Goal: Task Accomplishment & Management: Manage account settings

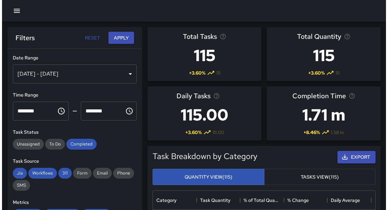
scroll to position [4, 4]
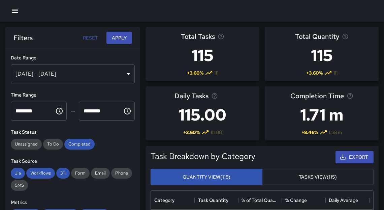
click at [17, 11] on icon "button" at bounding box center [15, 11] width 8 height 8
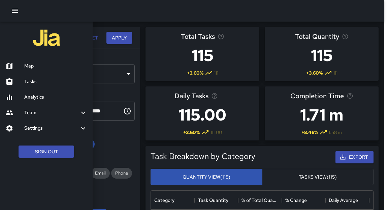
click at [33, 63] on h6 "Map" at bounding box center [55, 65] width 63 height 7
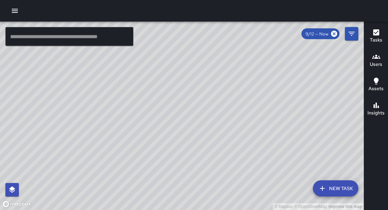
click at [49, 42] on input "text" at bounding box center [69, 36] width 128 height 19
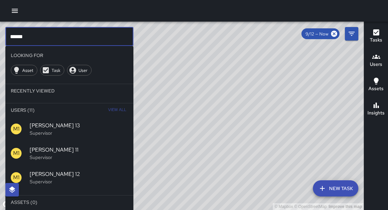
type input "******"
click at [377, 56] on icon "button" at bounding box center [376, 57] width 8 height 8
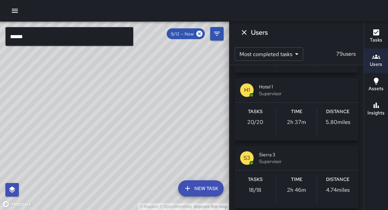
scroll to position [404, 0]
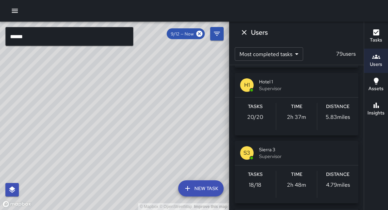
drag, startPoint x: 187, startPoint y: 81, endPoint x: 189, endPoint y: 111, distance: 30.1
click at [189, 111] on div "© Mapbox © OpenStreetMap Improve this map" at bounding box center [114, 116] width 229 height 188
drag, startPoint x: 192, startPoint y: 74, endPoint x: 190, endPoint y: 109, distance: 35.4
click at [190, 108] on div "© Mapbox © OpenStreetMap Improve this map" at bounding box center [114, 116] width 229 height 188
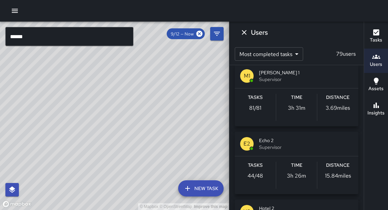
scroll to position [0, 0]
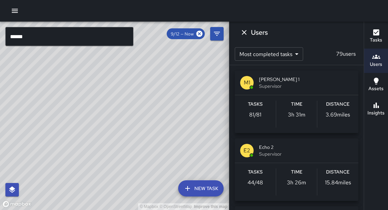
click at [262, 114] on div "Tasks 81 / 81" at bounding box center [255, 113] width 41 height 27
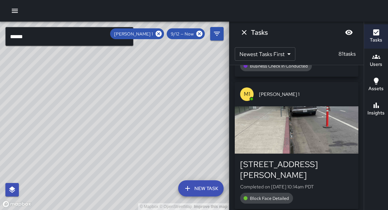
scroll to position [137, 0]
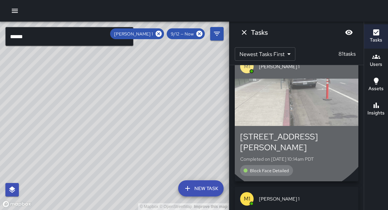
click at [293, 108] on div "button" at bounding box center [297, 101] width 124 height 47
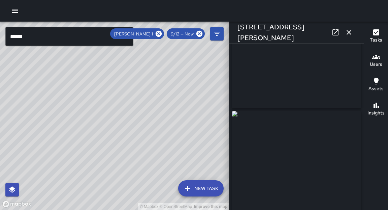
scroll to position [40, 0]
click at [350, 31] on icon "button" at bounding box center [349, 32] width 5 height 5
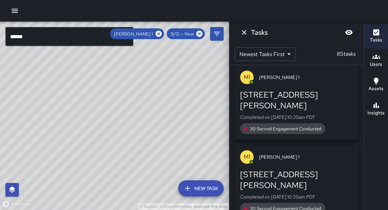
scroll to position [483, 0]
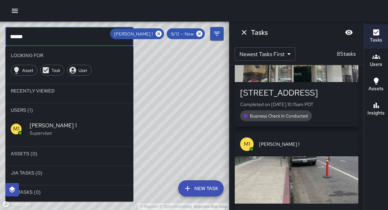
click at [93, 32] on input "******" at bounding box center [69, 36] width 128 height 19
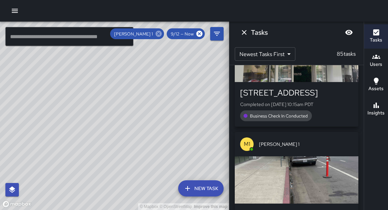
click at [159, 33] on icon at bounding box center [158, 33] width 7 height 7
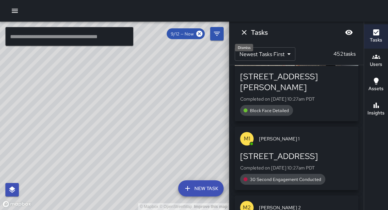
click at [247, 34] on icon "Dismiss" at bounding box center [244, 32] width 8 height 8
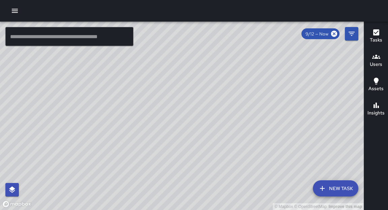
click at [89, 34] on input "text" at bounding box center [69, 36] width 128 height 19
click at [378, 61] on h6 "Users" at bounding box center [376, 64] width 12 height 7
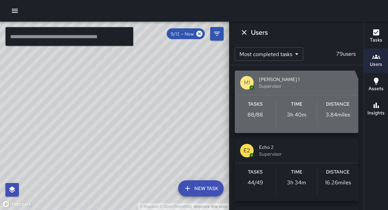
click at [256, 119] on div "Tasks 88 / 88" at bounding box center [255, 113] width 41 height 27
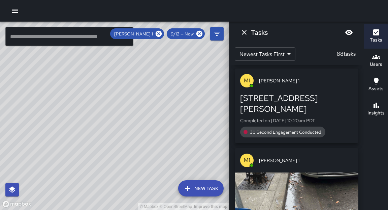
click at [196, 90] on div "© Mapbox © OpenStreetMap Improve this map" at bounding box center [114, 116] width 229 height 188
drag, startPoint x: 163, startPoint y: 135, endPoint x: 194, endPoint y: 111, distance: 39.6
click at [194, 111] on div "© Mapbox © OpenStreetMap Improve this map" at bounding box center [114, 116] width 229 height 188
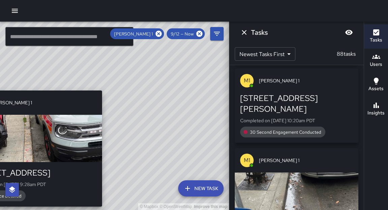
click at [105, 86] on div "© Mapbox © OpenStreetMap Improve this map M1 Mike 1 412 22nd Street Completed o…" at bounding box center [114, 116] width 229 height 188
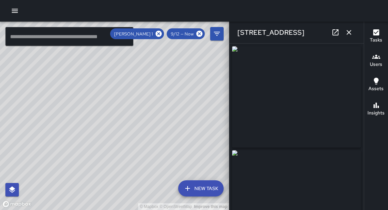
type input "**********"
click at [349, 32] on icon "button" at bounding box center [349, 32] width 5 height 5
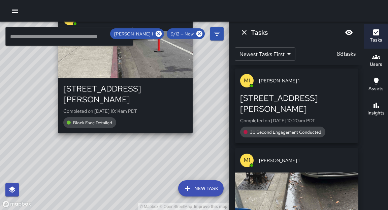
click at [196, 126] on div "© Mapbox © OpenStreetMap Improve this map M1 Mike 1 2225 Webster Street Complet…" at bounding box center [114, 116] width 229 height 188
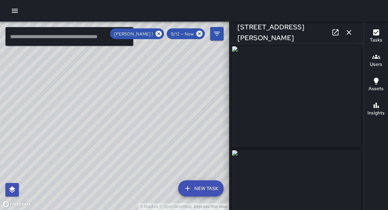
click at [349, 32] on icon "button" at bounding box center [349, 32] width 5 height 5
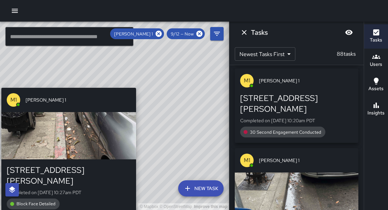
click at [140, 83] on div "© Mapbox © OpenStreetMap Improve this map M1 Mike 1 2225 Webster Street Complet…" at bounding box center [114, 116] width 229 height 188
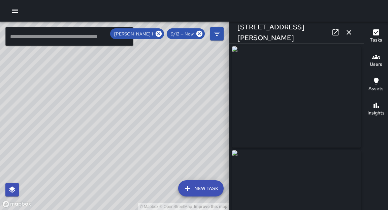
click at [350, 33] on icon "button" at bounding box center [349, 32] width 5 height 5
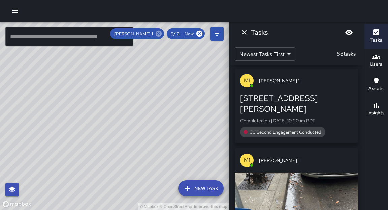
click at [160, 36] on icon at bounding box center [159, 34] width 6 height 6
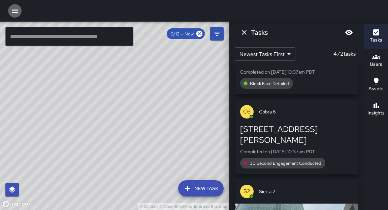
click at [12, 11] on icon "button" at bounding box center [15, 11] width 8 height 8
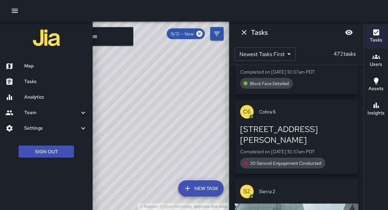
click at [208, 108] on div at bounding box center [194, 105] width 388 height 210
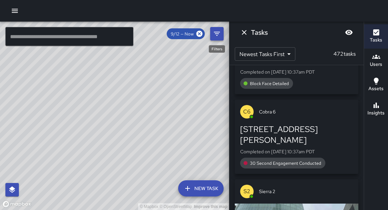
click at [217, 31] on icon "Filters" at bounding box center [217, 34] width 8 height 8
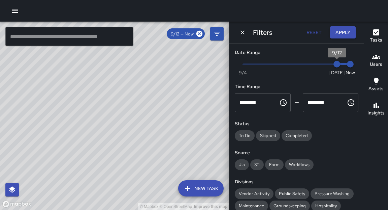
click at [333, 63] on span "9/12" at bounding box center [336, 64] width 7 height 7
type input "*"
click at [320, 65] on span "Now Today 9/4 9/12 10:40 am" at bounding box center [296, 64] width 107 height 10
click at [242, 32] on icon "Dismiss" at bounding box center [243, 32] width 4 height 4
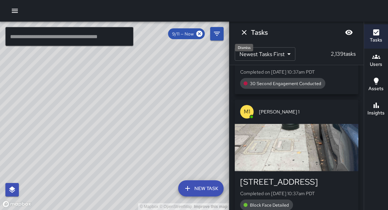
click at [247, 33] on icon "Dismiss" at bounding box center [244, 32] width 8 height 8
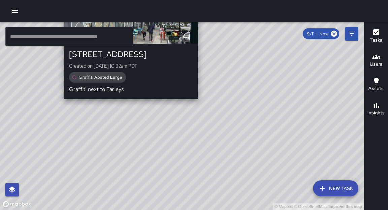
click at [129, 92] on p "Graffiti next to Farleys" at bounding box center [131, 89] width 124 height 8
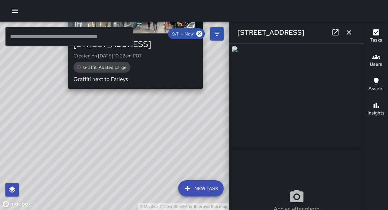
type input "**********"
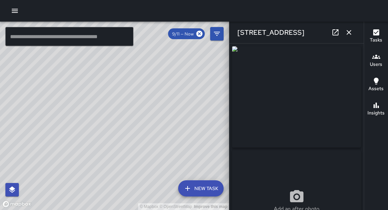
click at [336, 33] on icon at bounding box center [335, 32] width 8 height 8
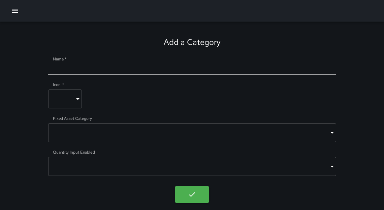
click at [16, 11] on icon "button" at bounding box center [15, 11] width 8 height 8
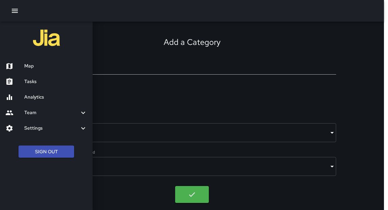
click at [32, 79] on h6 "Tasks" at bounding box center [55, 81] width 63 height 7
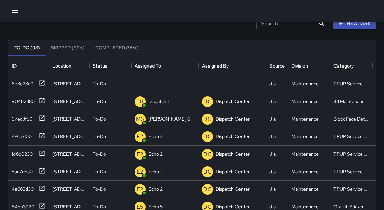
scroll to position [22, 0]
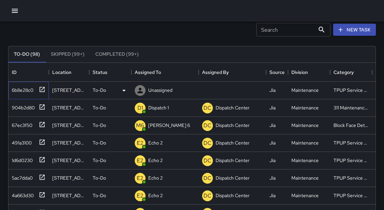
click at [42, 88] on icon at bounding box center [42, 89] width 5 height 5
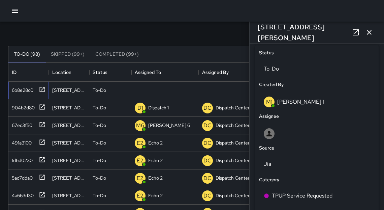
scroll to position [296, 0]
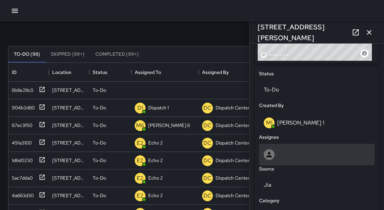
click at [289, 154] on div at bounding box center [317, 154] width 106 height 11
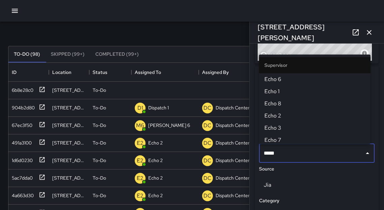
type input "******"
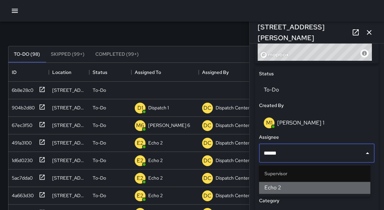
click at [276, 189] on span "Echo 2" at bounding box center [314, 187] width 101 height 8
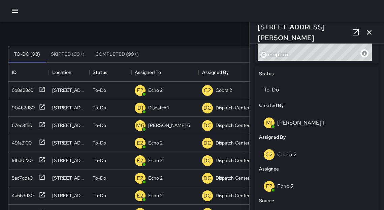
click at [373, 32] on icon "button" at bounding box center [369, 32] width 8 height 8
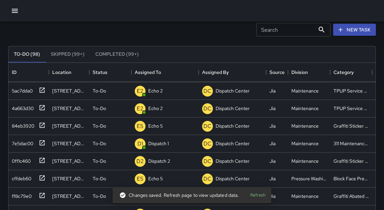
scroll to position [98, 0]
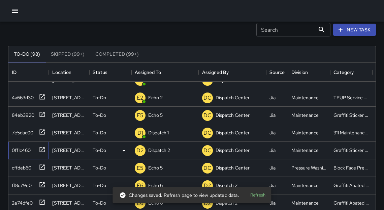
click at [41, 151] on icon at bounding box center [42, 149] width 7 height 7
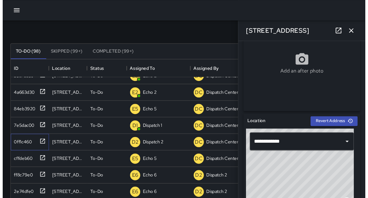
scroll to position [81, 0]
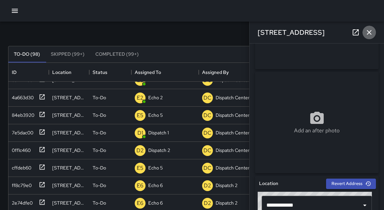
click at [367, 33] on icon "button" at bounding box center [369, 32] width 8 height 8
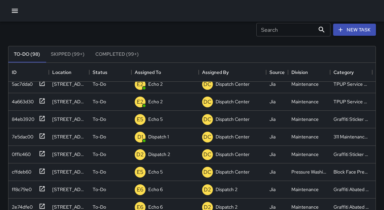
scroll to position [0, 0]
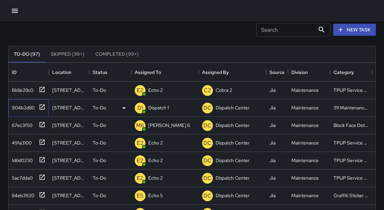
click at [40, 104] on icon at bounding box center [42, 106] width 5 height 5
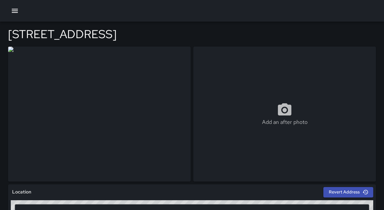
click at [14, 10] on icon "button" at bounding box center [15, 11] width 6 height 4
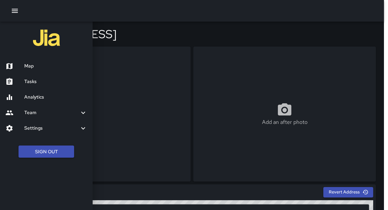
click at [32, 81] on h6 "Tasks" at bounding box center [55, 81] width 63 height 7
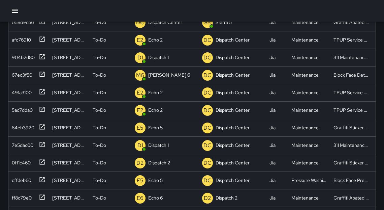
scroll to position [109, 0]
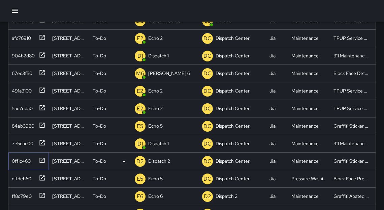
click at [42, 160] on icon at bounding box center [42, 160] width 7 height 7
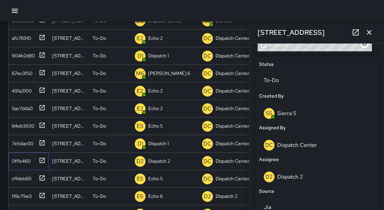
scroll to position [305, 0]
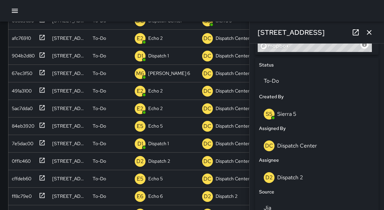
click at [306, 146] on p "Dispatch Center" at bounding box center [297, 145] width 40 height 7
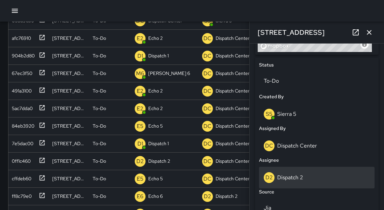
click at [294, 177] on p "Dispatch 2" at bounding box center [290, 176] width 26 height 7
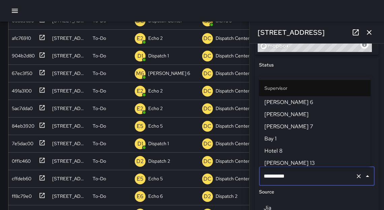
click at [294, 177] on input "**********" at bounding box center [307, 175] width 91 height 13
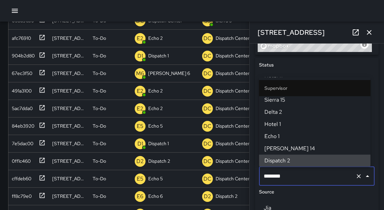
scroll to position [0, 0]
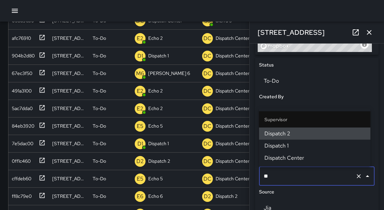
type input "*"
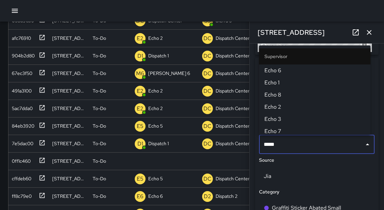
type input "******"
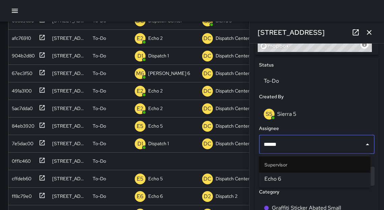
click at [289, 180] on span "Echo 6" at bounding box center [314, 178] width 101 height 8
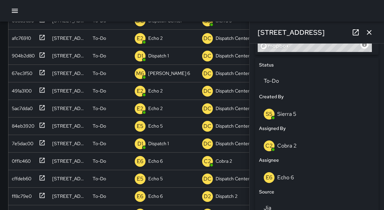
click at [370, 35] on icon "button" at bounding box center [369, 32] width 8 height 8
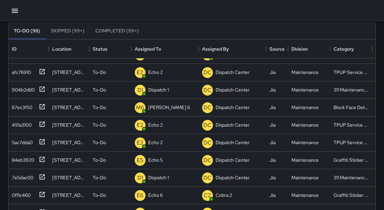
scroll to position [31, 0]
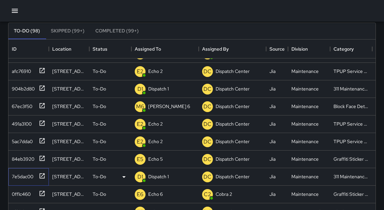
click at [43, 175] on icon at bounding box center [42, 175] width 7 height 7
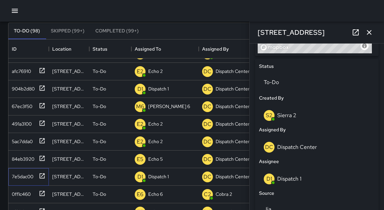
scroll to position [310, 0]
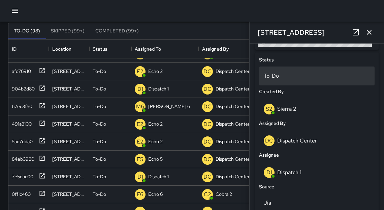
click at [281, 75] on p "To-Do" at bounding box center [317, 76] width 106 height 8
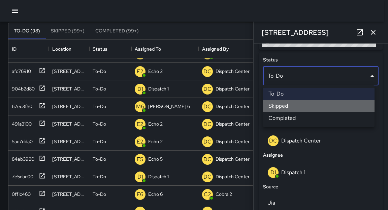
click at [285, 105] on li "Skipped" at bounding box center [318, 106] width 111 height 12
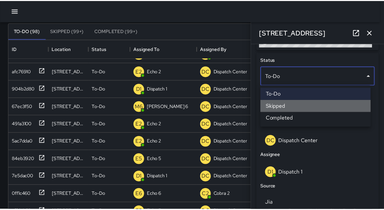
scroll to position [4, 4]
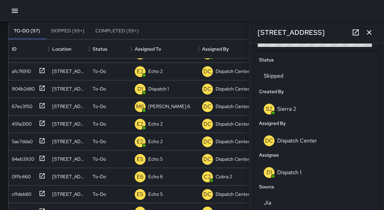
click at [370, 30] on icon "button" at bounding box center [369, 32] width 8 height 8
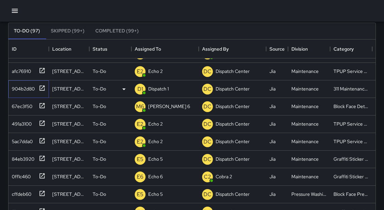
click at [42, 87] on icon at bounding box center [42, 87] width 5 height 5
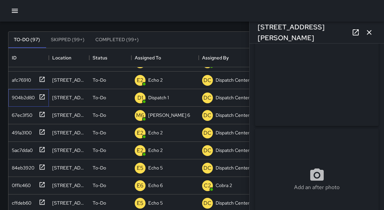
scroll to position [33, 0]
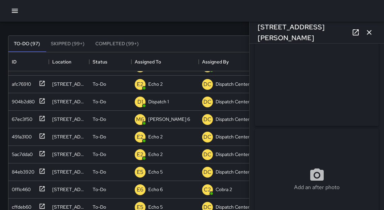
click at [370, 31] on icon "button" at bounding box center [369, 32] width 5 height 5
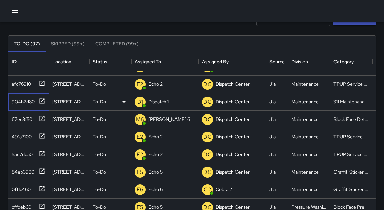
click at [44, 101] on icon at bounding box center [42, 100] width 5 height 5
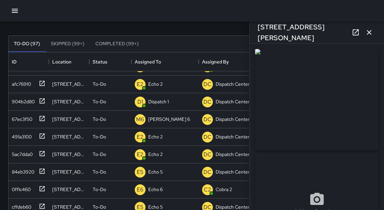
click at [368, 33] on icon "button" at bounding box center [369, 32] width 8 height 8
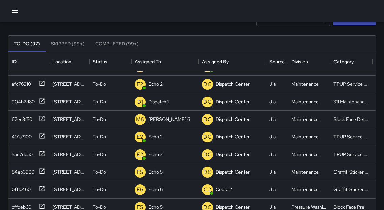
scroll to position [0, 0]
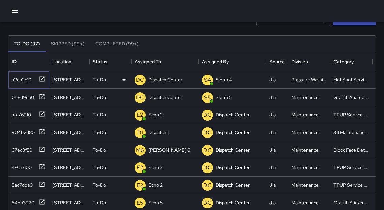
click at [43, 79] on icon at bounding box center [42, 78] width 7 height 7
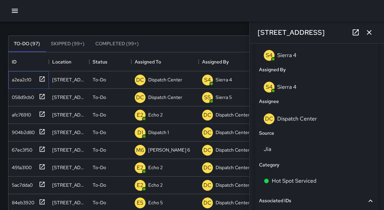
scroll to position [366, 0]
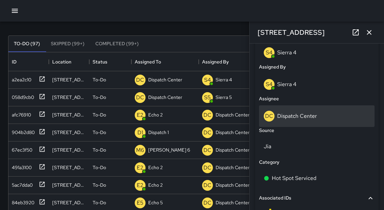
click at [303, 116] on p "Dispatch Center" at bounding box center [297, 115] width 40 height 7
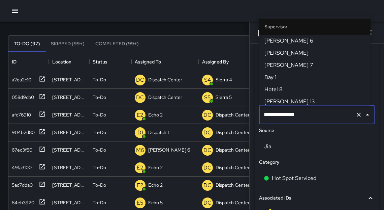
click at [303, 116] on input "**********" at bounding box center [307, 114] width 91 height 13
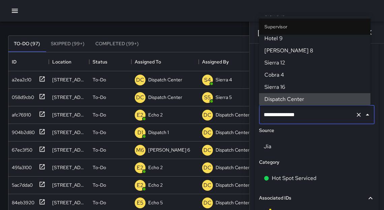
click at [303, 116] on input "**********" at bounding box center [307, 114] width 91 height 13
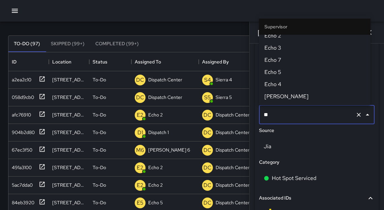
scroll to position [0, 0]
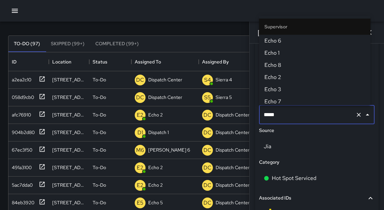
type input "******"
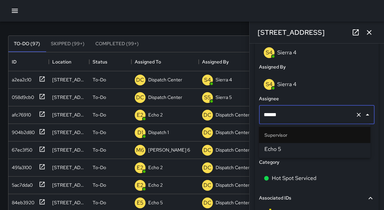
click at [277, 148] on span "Echo 5" at bounding box center [314, 149] width 101 height 8
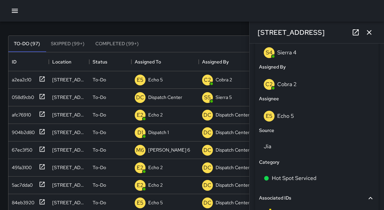
click at [372, 32] on icon "button" at bounding box center [369, 32] width 8 height 8
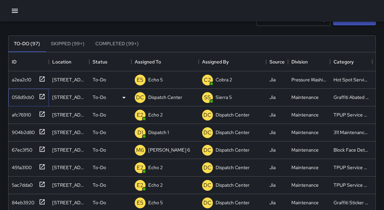
click at [42, 96] on icon at bounding box center [42, 96] width 5 height 5
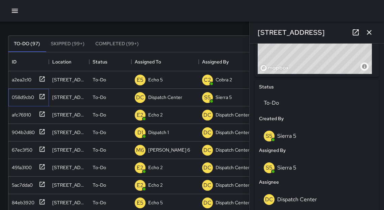
scroll to position [297, 0]
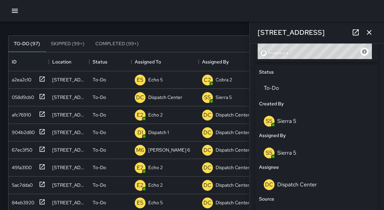
click at [291, 154] on p "Sierra 5" at bounding box center [286, 152] width 19 height 7
click at [291, 153] on p "Sierra 5" at bounding box center [286, 152] width 19 height 7
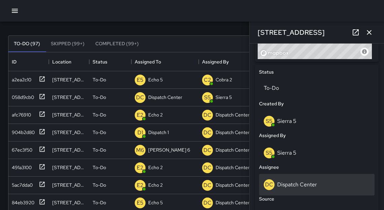
click at [295, 185] on p "Dispatch Center" at bounding box center [297, 184] width 40 height 7
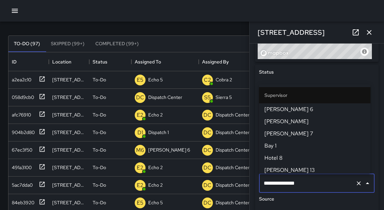
scroll to position [730, 0]
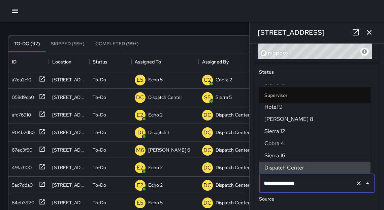
click at [295, 185] on input "**********" at bounding box center [307, 183] width 91 height 13
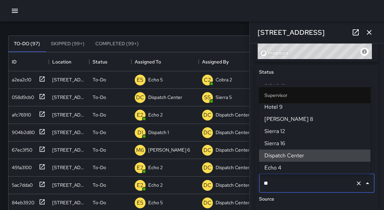
scroll to position [0, 0]
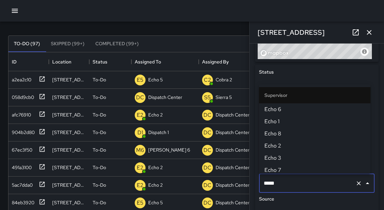
type input "******"
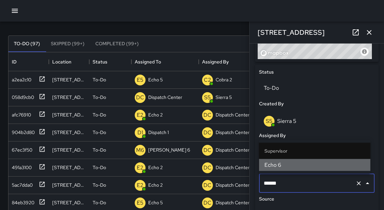
click at [281, 167] on span "Echo 6" at bounding box center [314, 165] width 101 height 8
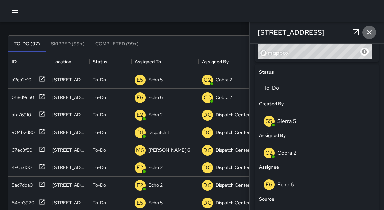
click at [370, 33] on icon "button" at bounding box center [369, 32] width 8 height 8
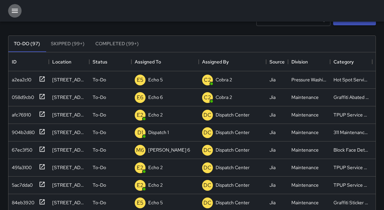
click at [13, 13] on icon "button" at bounding box center [15, 11] width 8 height 8
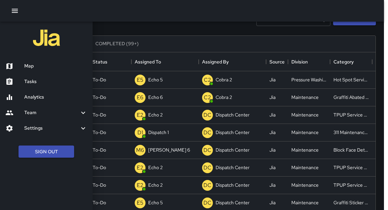
click at [41, 98] on h6 "Analytics" at bounding box center [55, 96] width 63 height 7
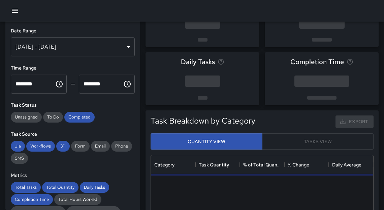
scroll to position [197, 218]
